Goal: Task Accomplishment & Management: Complete application form

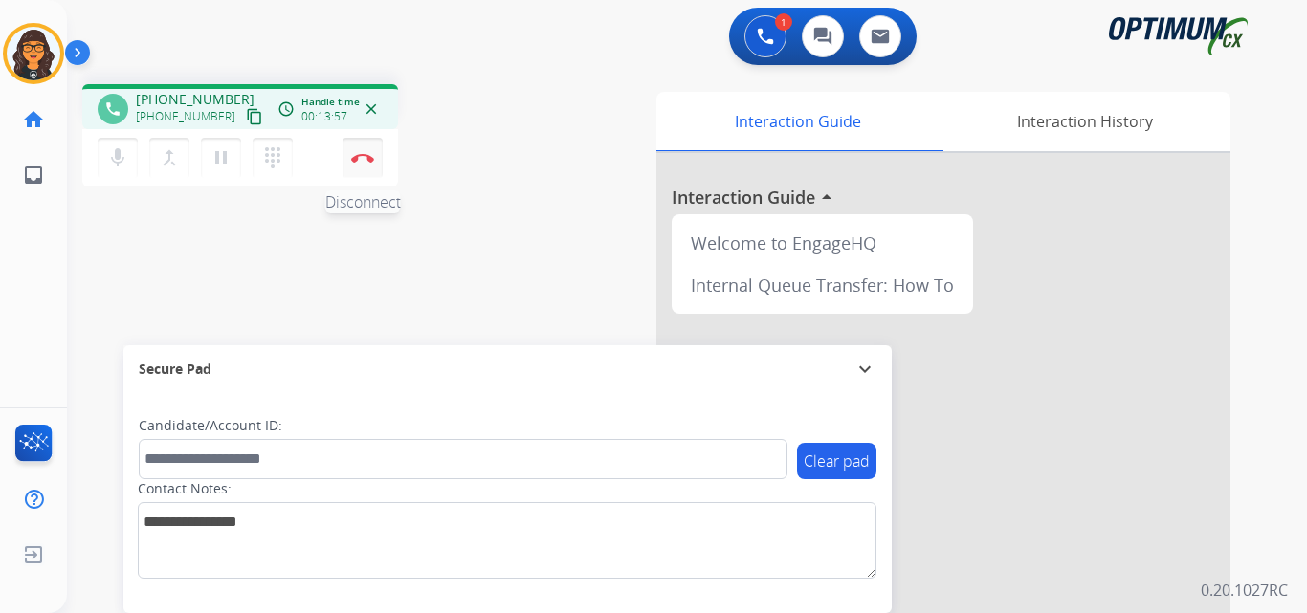
click at [362, 154] on img at bounding box center [362, 158] width 23 height 10
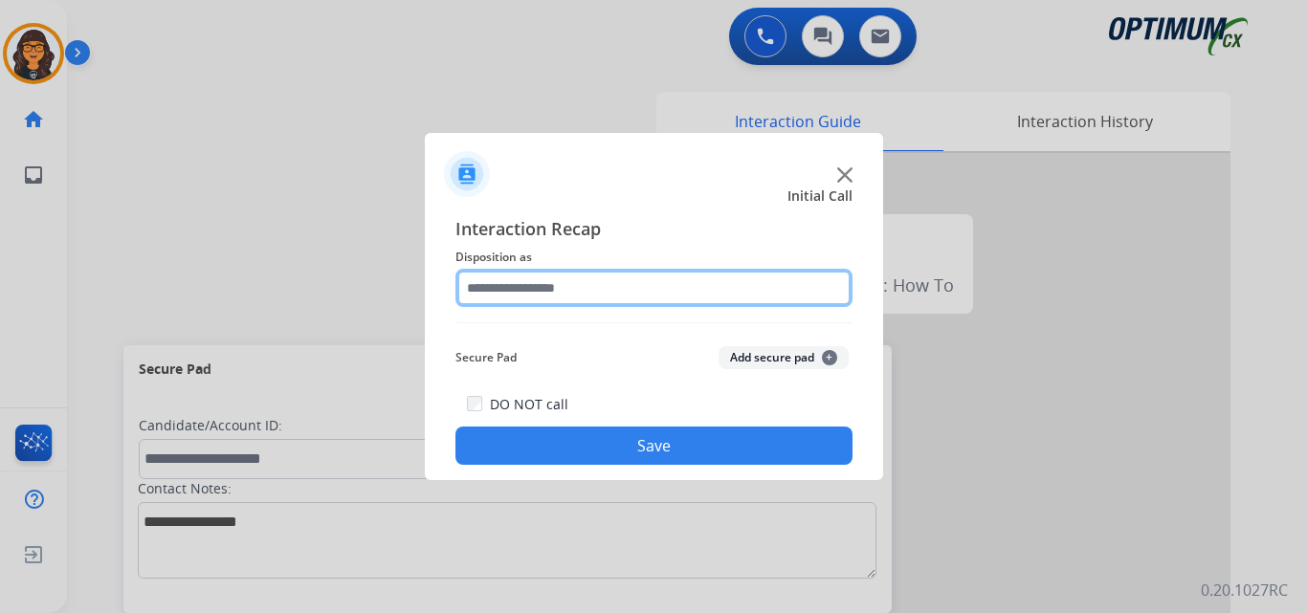
click at [541, 282] on input "text" at bounding box center [653, 288] width 397 height 38
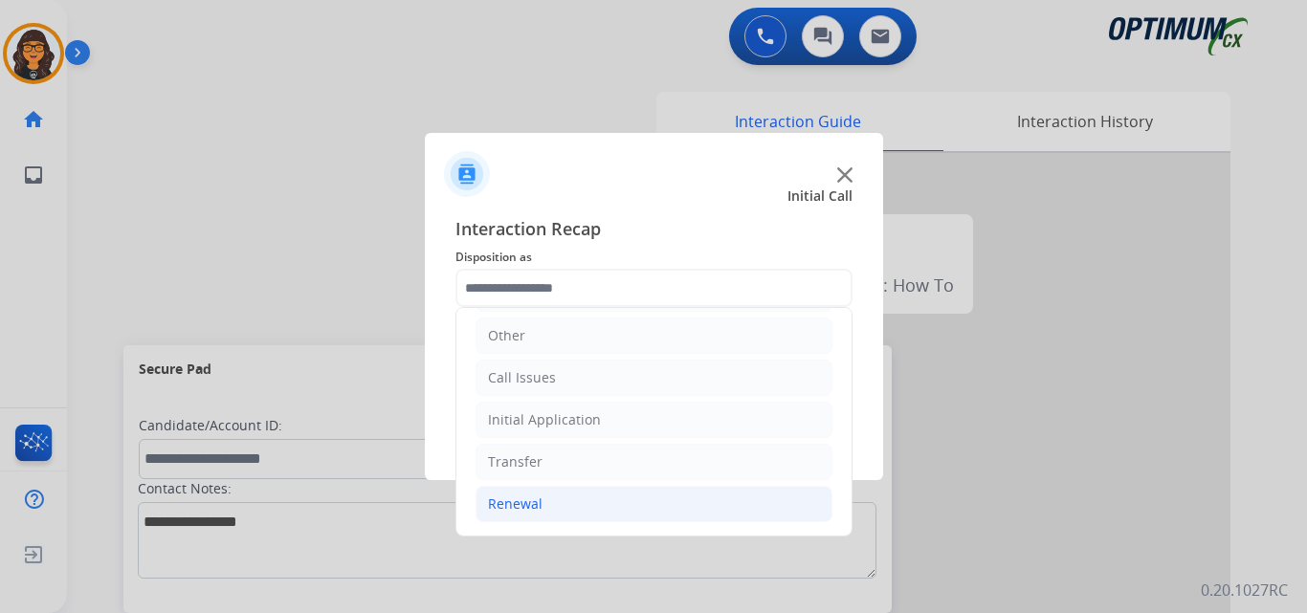
click at [489, 502] on div "Renewal" at bounding box center [515, 504] width 55 height 19
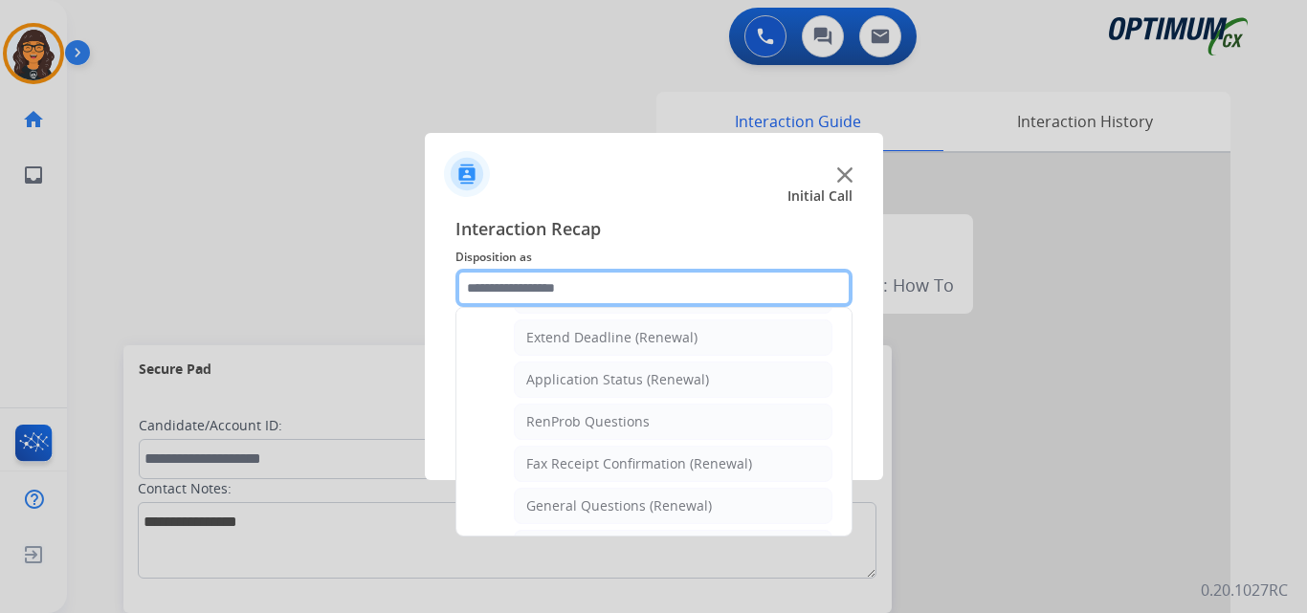
scroll to position [513, 0]
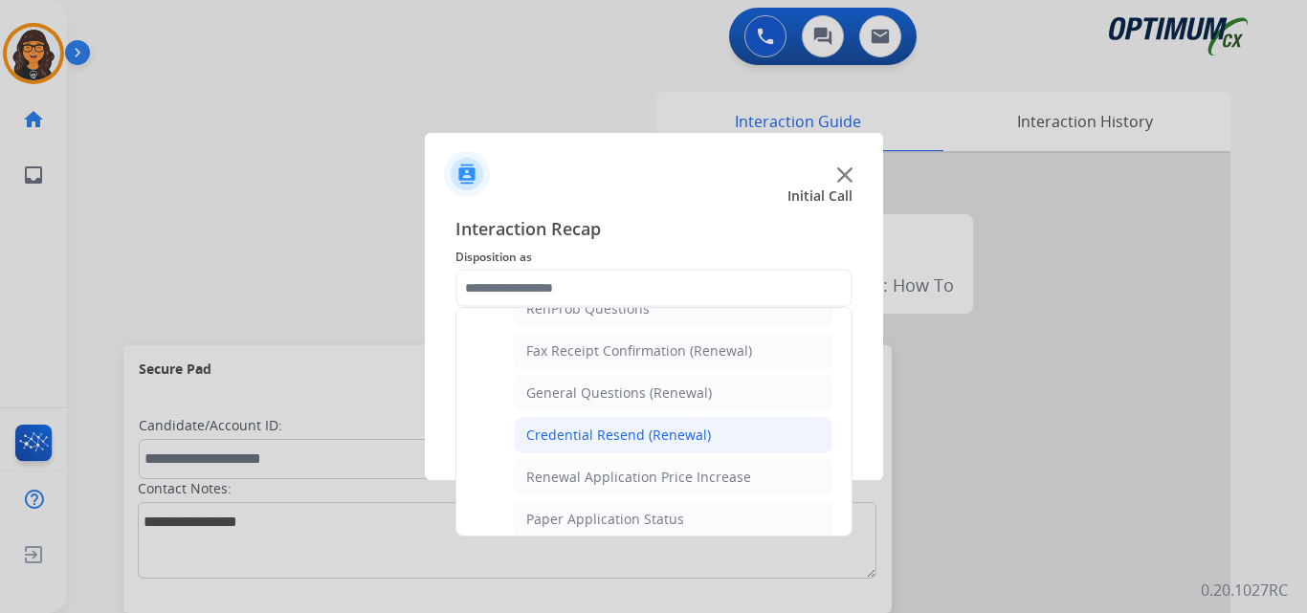
click at [598, 427] on div "Credential Resend (Renewal)" at bounding box center [618, 435] width 185 height 19
type input "**********"
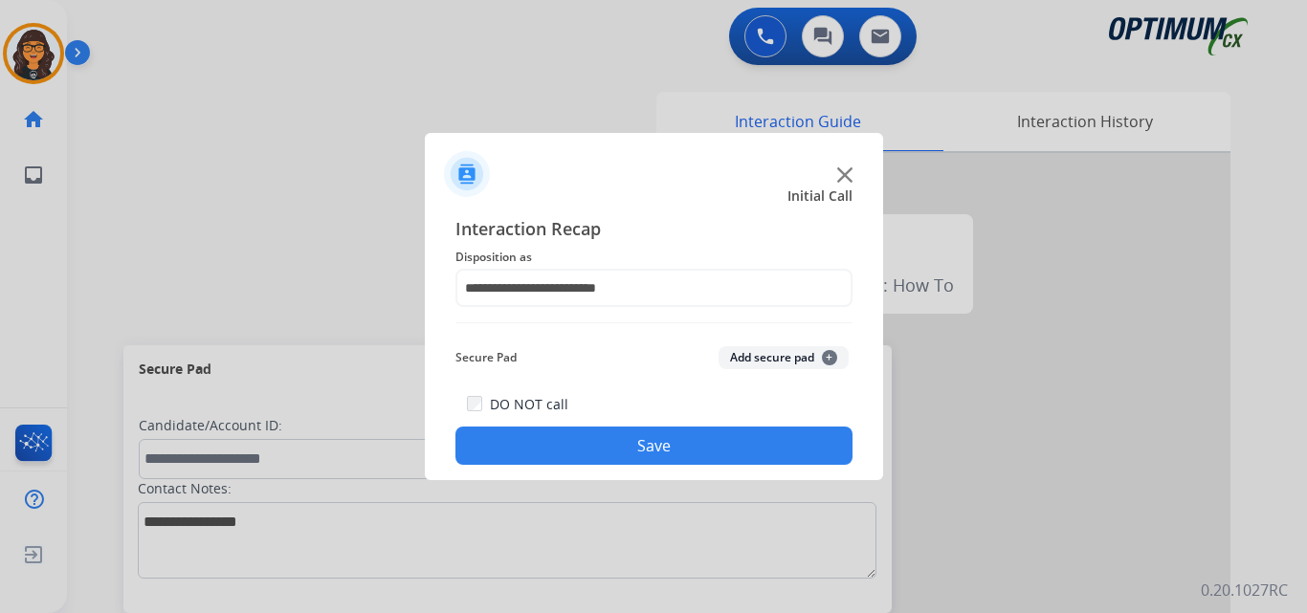
click at [601, 422] on div "DO NOT call Save" at bounding box center [653, 428] width 397 height 73
click at [602, 440] on button "Save" at bounding box center [653, 446] width 397 height 38
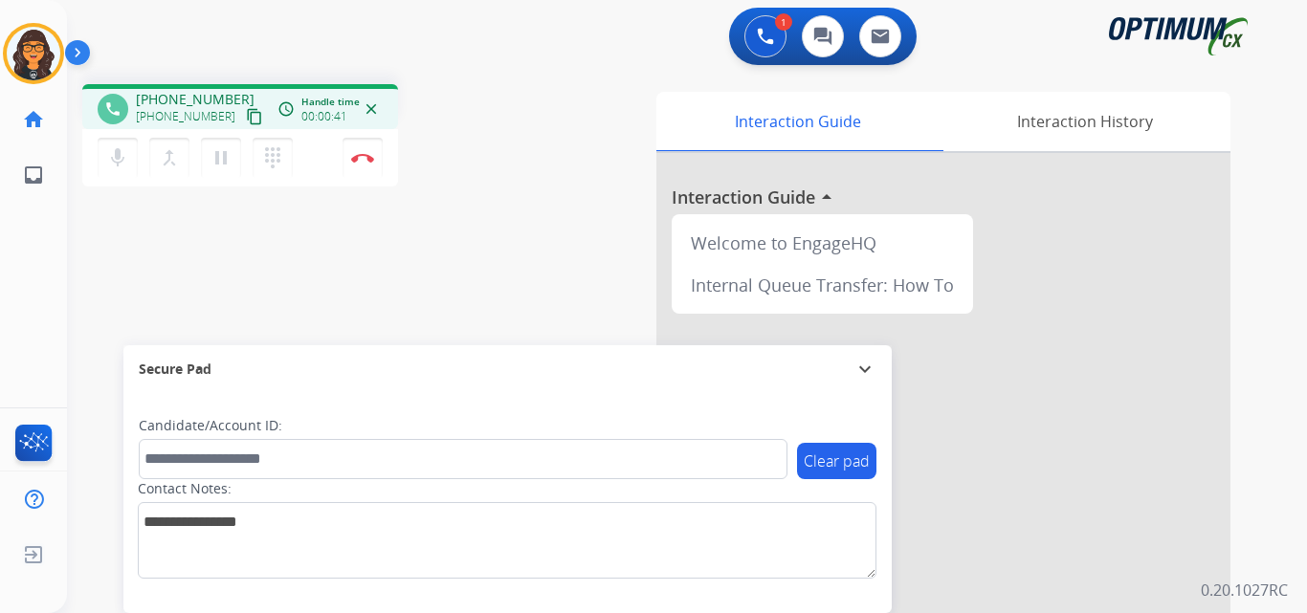
click at [246, 118] on mat-icon "content_copy" at bounding box center [254, 116] width 17 height 17
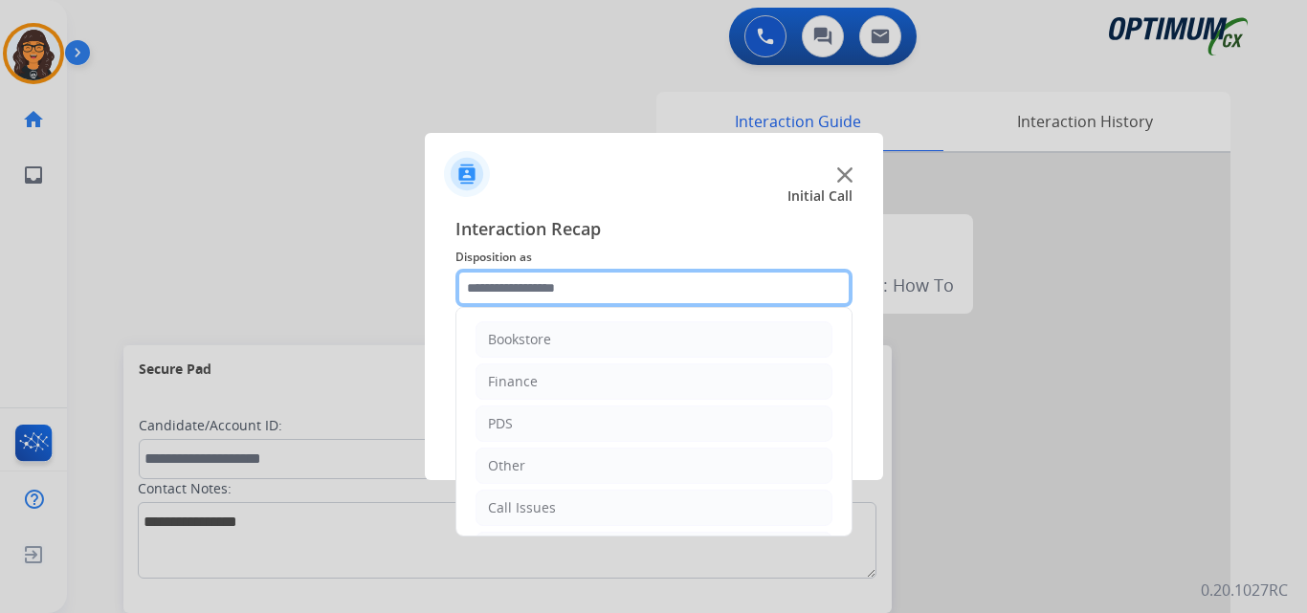
click at [530, 297] on input "text" at bounding box center [653, 288] width 397 height 38
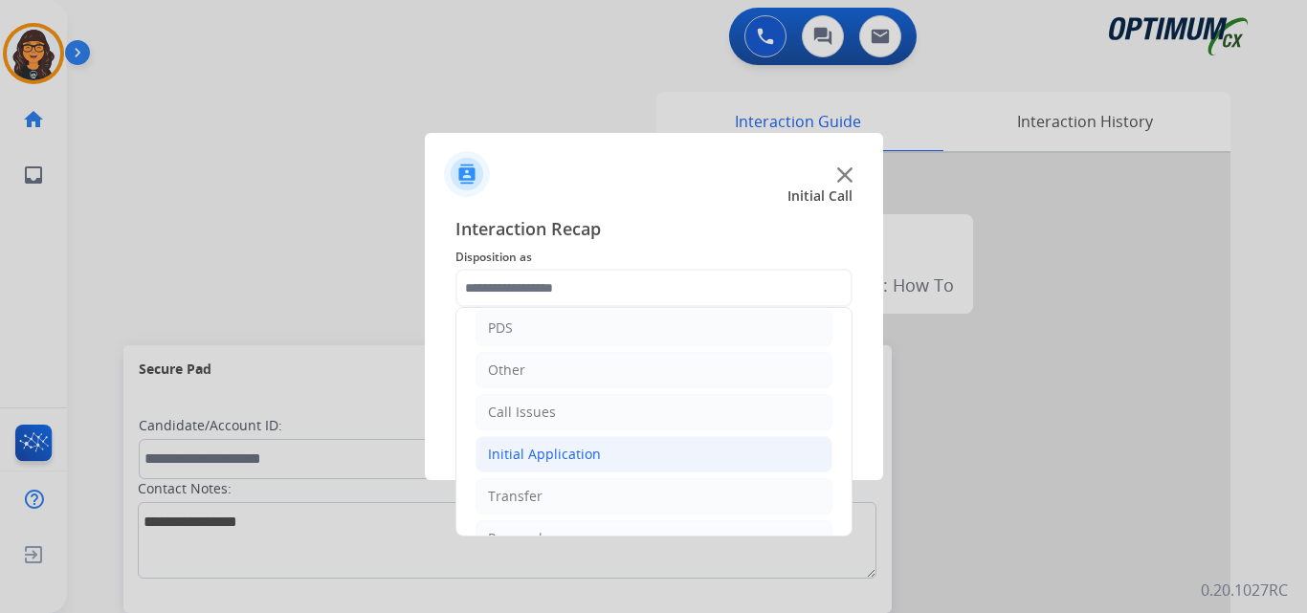
drag, startPoint x: 562, startPoint y: 462, endPoint x: 632, endPoint y: 438, distance: 73.8
click at [563, 463] on div "Initial Application" at bounding box center [544, 454] width 113 height 19
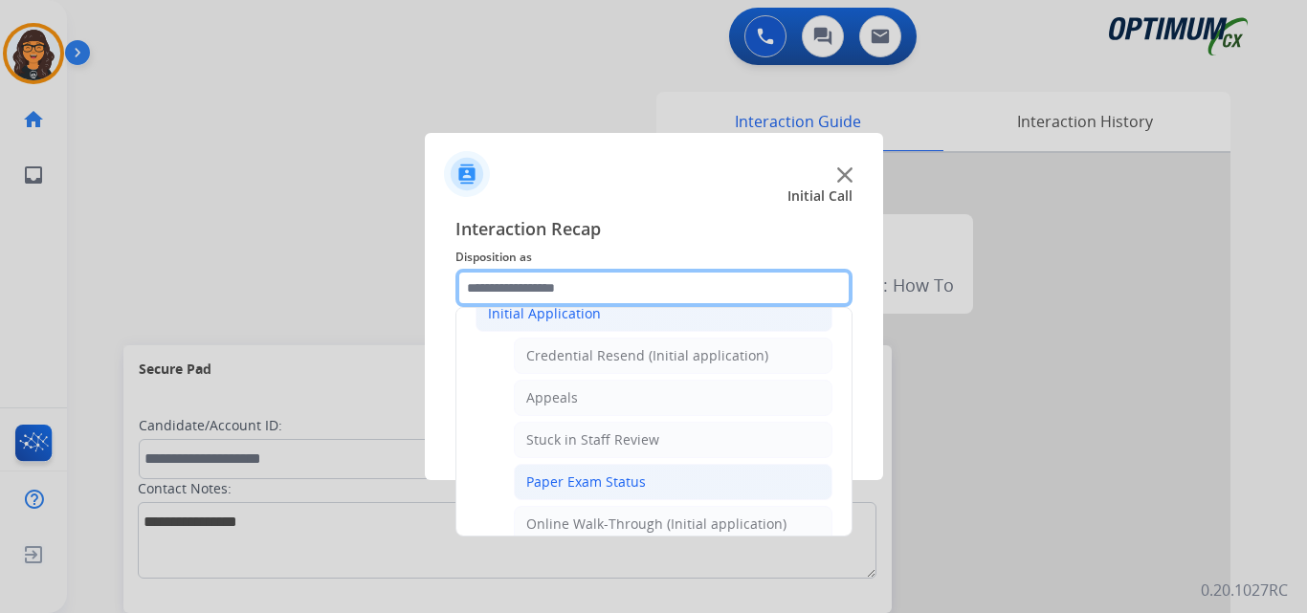
scroll to position [287, 0]
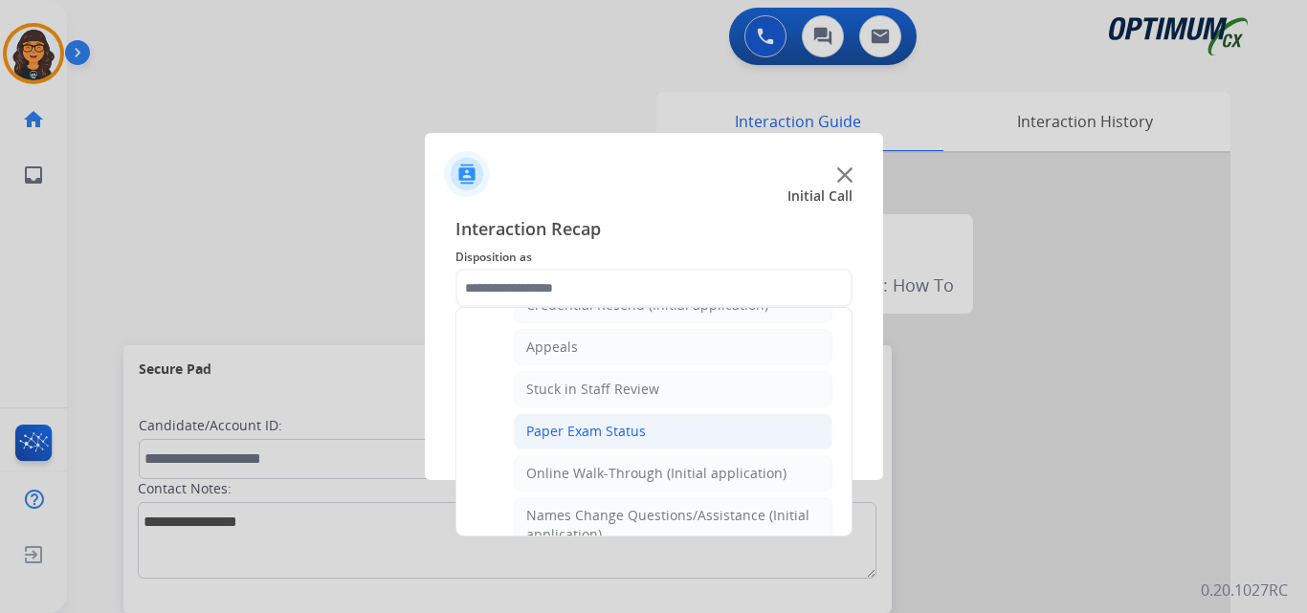
click at [603, 434] on div "Paper Exam Status" at bounding box center [586, 431] width 120 height 19
type input "**********"
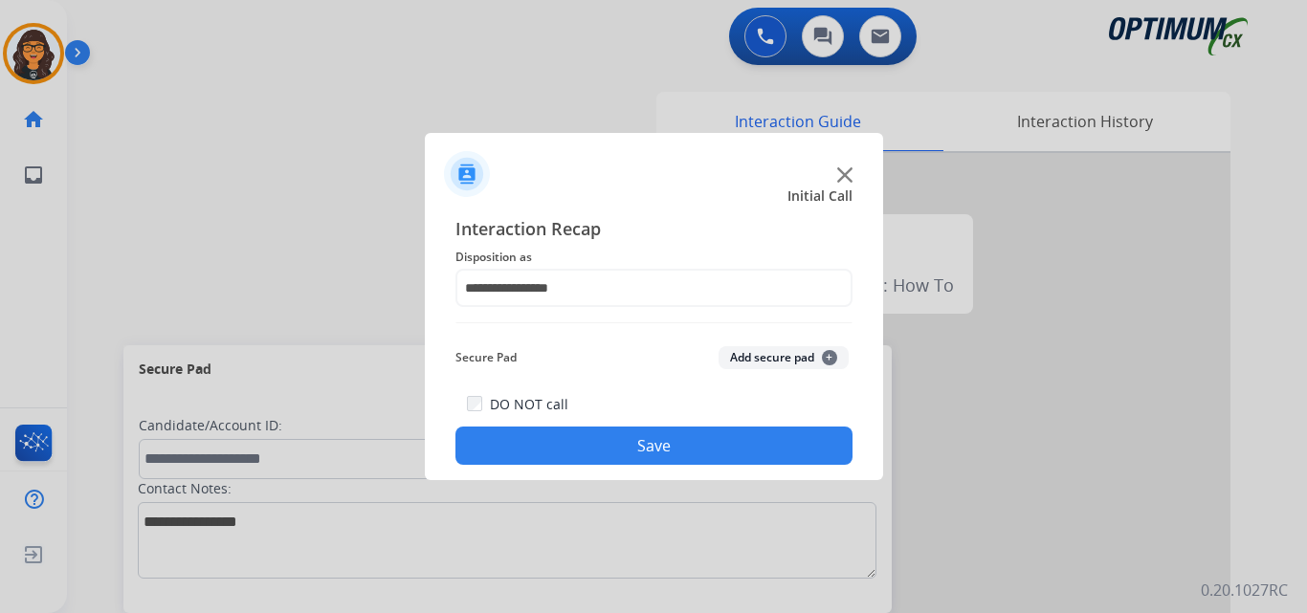
click at [625, 451] on button "Save" at bounding box center [653, 446] width 397 height 38
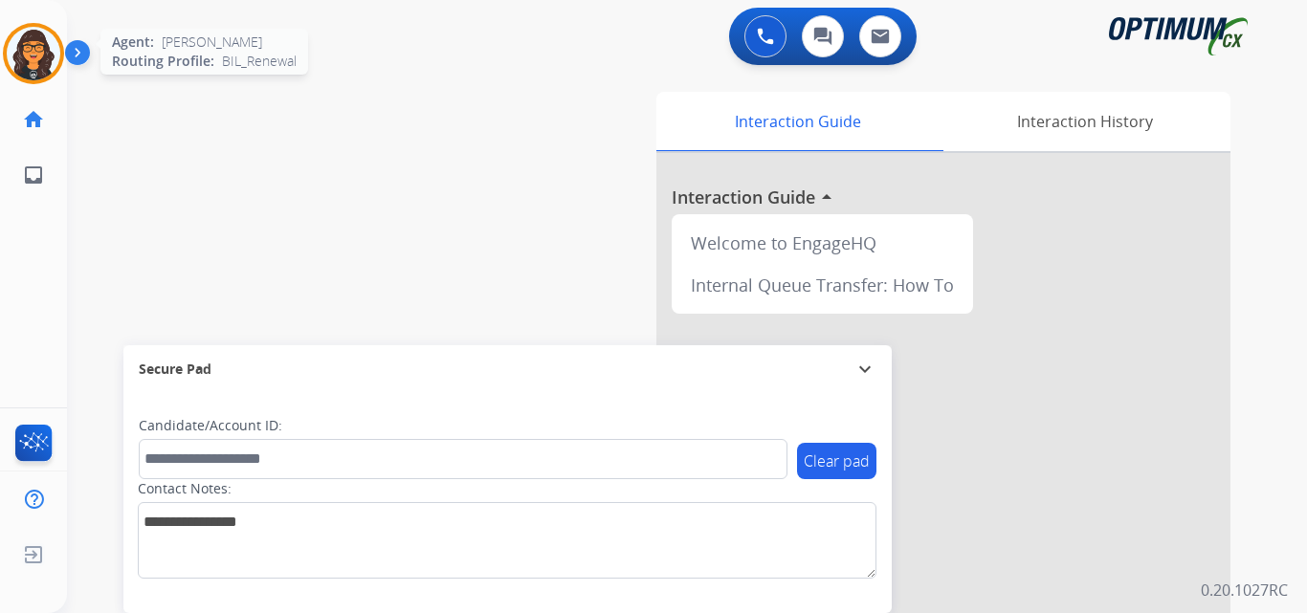
click at [47, 50] on img at bounding box center [34, 54] width 54 height 54
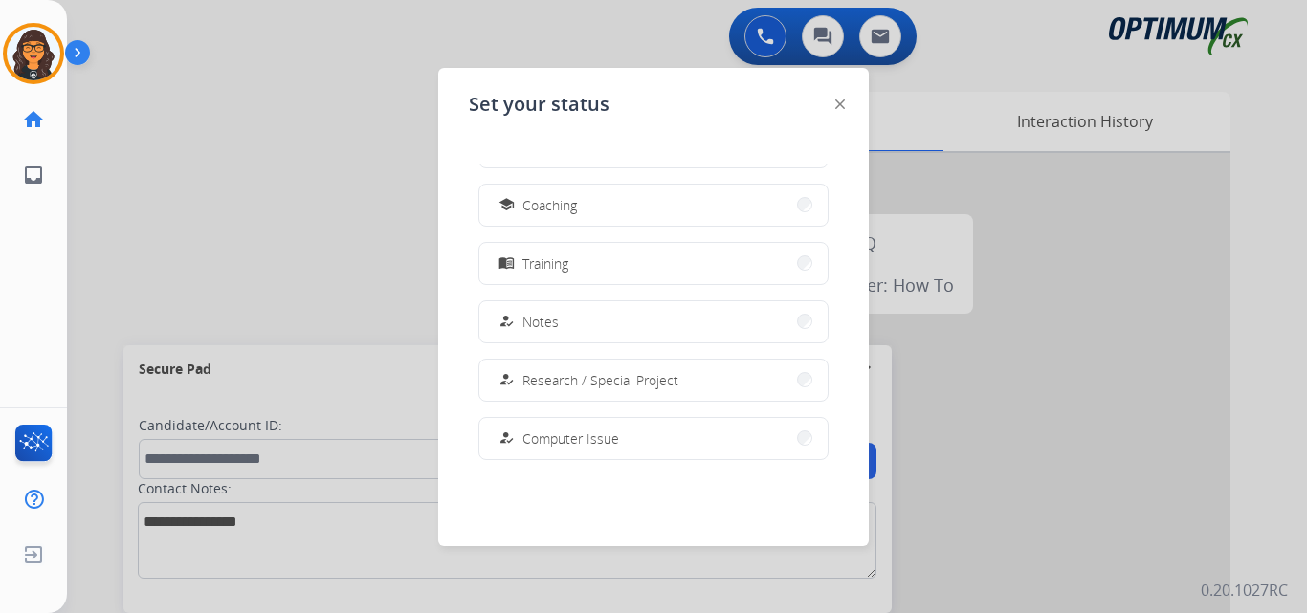
scroll to position [477, 0]
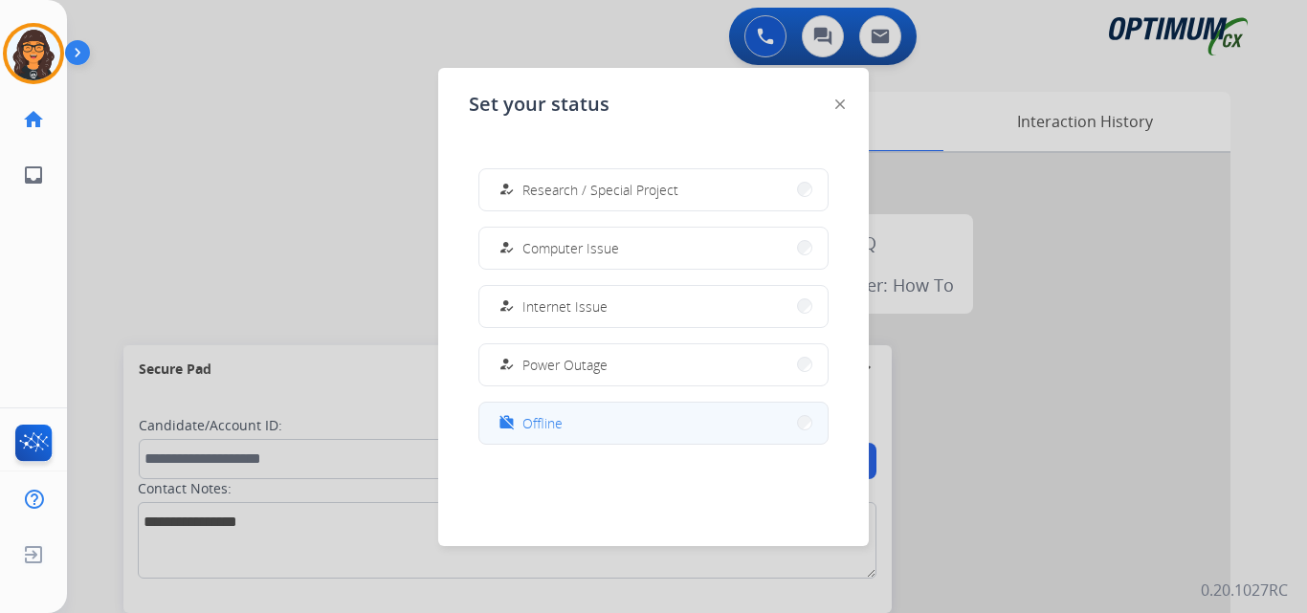
click at [539, 425] on span "Offline" at bounding box center [542, 423] width 40 height 20
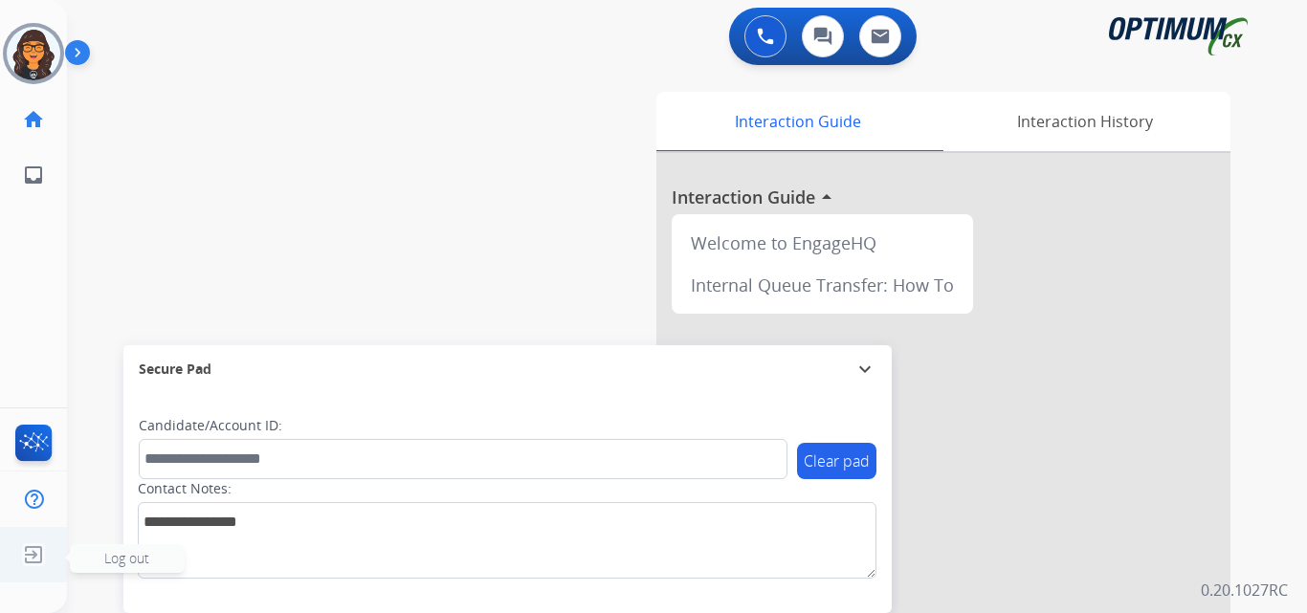
click at [33, 553] on img at bounding box center [33, 555] width 34 height 36
